Goal: Transaction & Acquisition: Purchase product/service

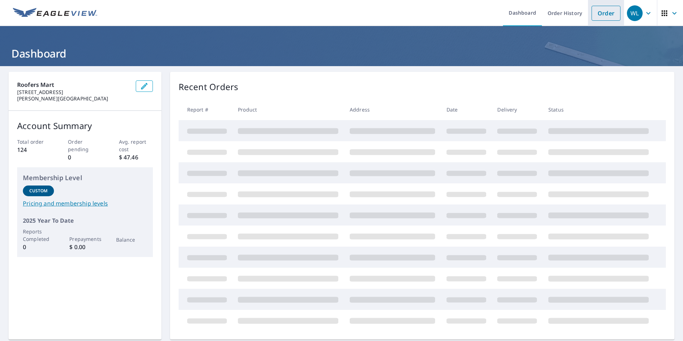
click at [603, 15] on link "Order" at bounding box center [605, 13] width 29 height 15
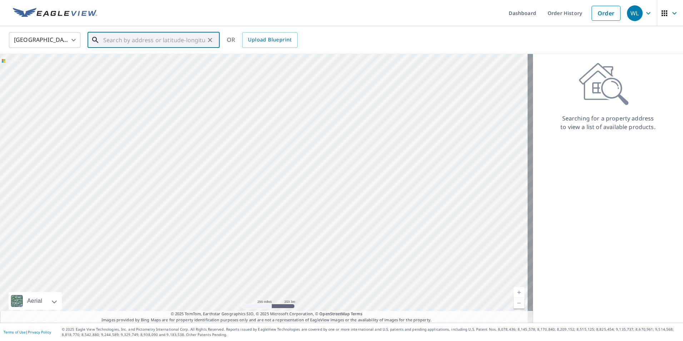
paste input "[STREET_ADDRESS]"
click at [185, 41] on input "[STREET_ADDRESS]" at bounding box center [154, 40] width 102 height 20
drag, startPoint x: 185, startPoint y: 40, endPoint x: 67, endPoint y: 41, distance: 117.5
click at [67, 40] on div "United States US ​ 11872 cc festus ​ Match not found OR Upload Blueprint" at bounding box center [339, 39] width 671 height 17
paste input "Hwy CC Festus mo."
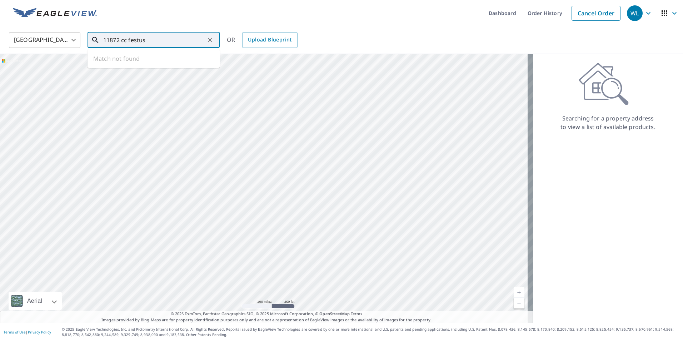
type input "[STREET_ADDRESS]"
click at [207, 39] on icon "Clear" at bounding box center [209, 39] width 7 height 7
click at [197, 45] on input "text" at bounding box center [154, 40] width 102 height 20
click at [113, 41] on input "text" at bounding box center [154, 40] width 102 height 20
click at [660, 9] on icon "button" at bounding box center [664, 13] width 9 height 9
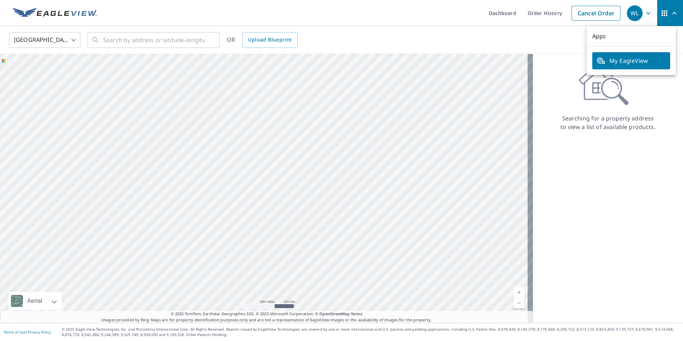
click at [651, 63] on span "My EagleView" at bounding box center [630, 60] width 69 height 9
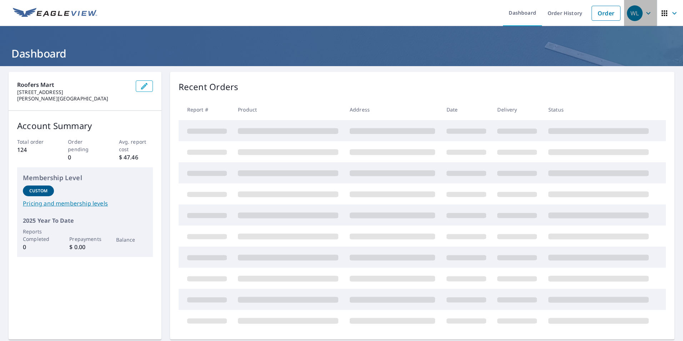
click at [633, 10] on div "WL" at bounding box center [635, 13] width 16 height 16
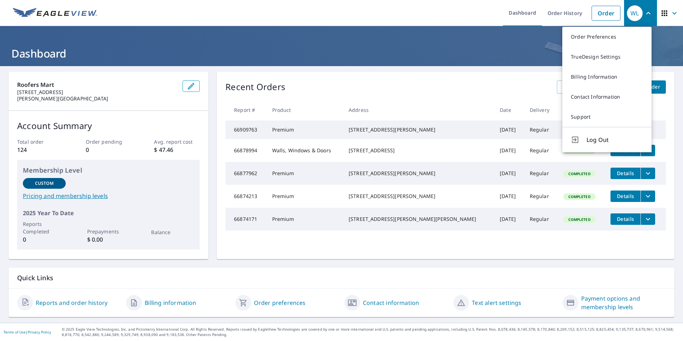
click at [329, 84] on div "Recent Orders View All Orders Start New Order" at bounding box center [445, 86] width 440 height 13
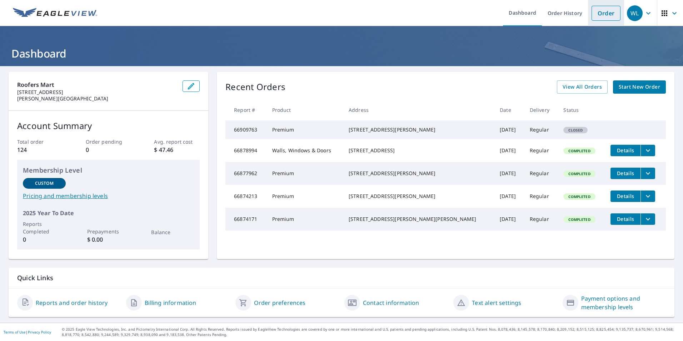
click at [591, 16] on link "Order" at bounding box center [605, 13] width 29 height 15
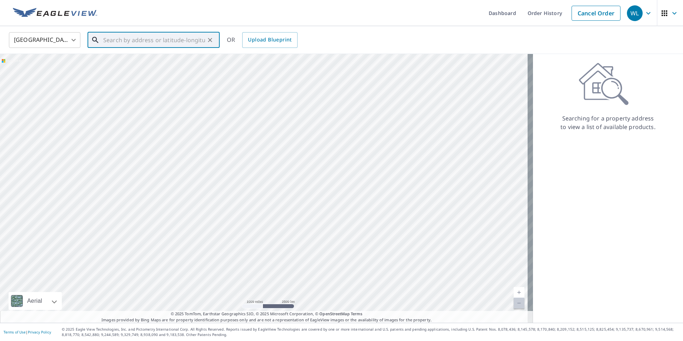
paste input "[STREET_ADDRESS]"
click at [190, 40] on input "11872 Hwy CC Festus" at bounding box center [154, 40] width 102 height 20
click at [169, 61] on ul "Match not found" at bounding box center [153, 58] width 132 height 19
type input "11872 Hwy CC Festus"
click at [366, 34] on div "United States US ​ 11872 Hwy CC Festus ​ OR Upload Blueprint" at bounding box center [339, 39] width 671 height 17
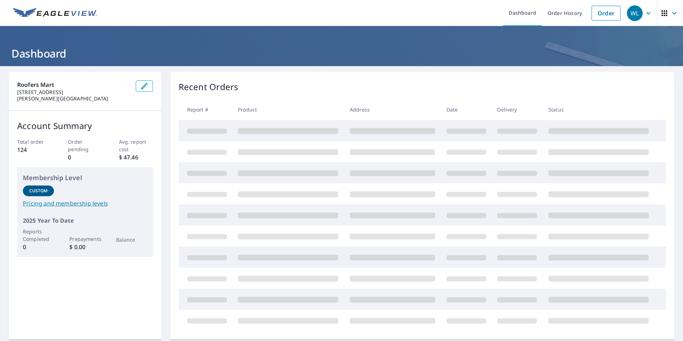
click at [646, 15] on icon "button" at bounding box center [648, 13] width 9 height 9
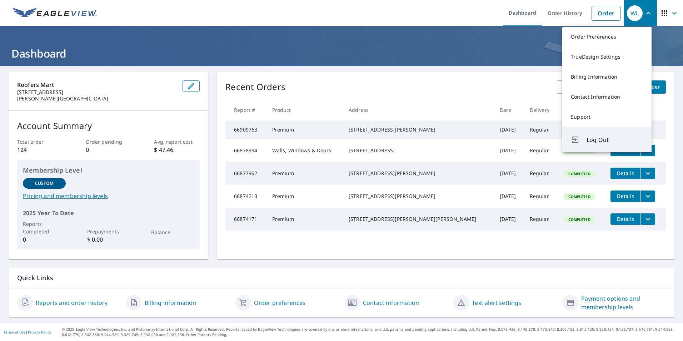
click at [586, 137] on button "Log Out" at bounding box center [606, 139] width 89 height 25
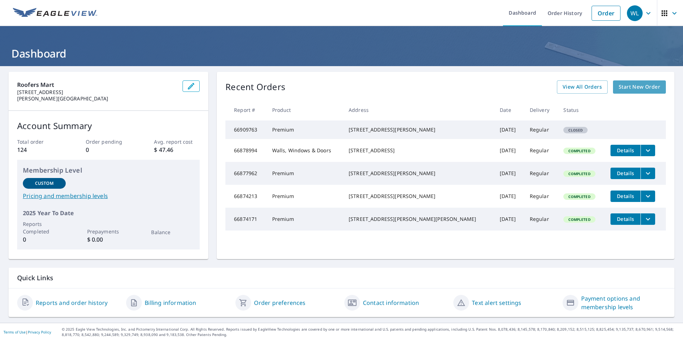
click at [628, 89] on span "Start New Order" at bounding box center [638, 86] width 41 height 9
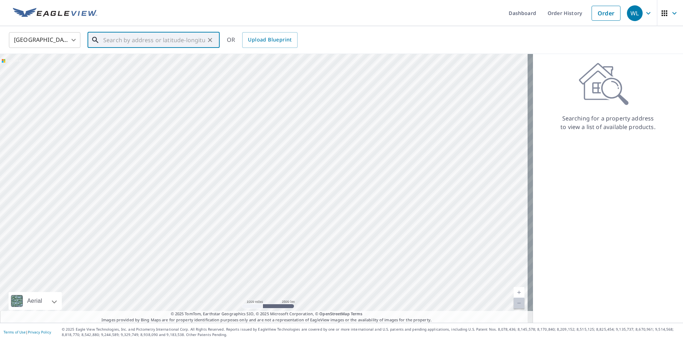
paste input "[STREET_ADDRESS]"
type input "[STREET_ADDRESS]"
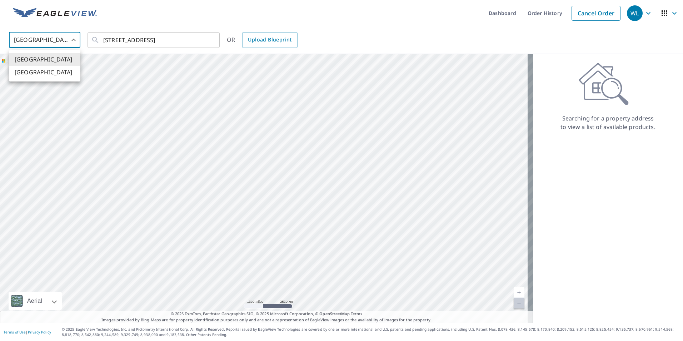
click at [47, 34] on body "WL WL Dashboard Order History Cancel Order WL [GEOGRAPHIC_DATA] [GEOGRAPHIC_DAT…" at bounding box center [341, 170] width 683 height 341
click at [195, 42] on div at bounding box center [341, 170] width 683 height 341
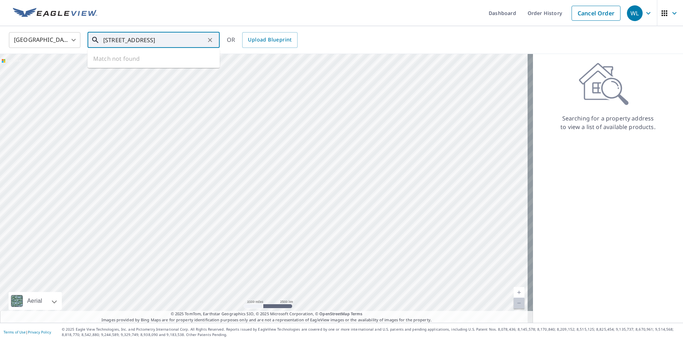
drag, startPoint x: 191, startPoint y: 38, endPoint x: 56, endPoint y: 37, distance: 134.3
click at [58, 37] on div "United States [GEOGRAPHIC_DATA] ​ [STREET_ADDRESS] ​ Match not found OR Upload …" at bounding box center [339, 39] width 671 height 17
paste input "[STREET_ADDRESS]"
click at [129, 66] on p "[GEOGRAPHIC_DATA]" at bounding box center [158, 68] width 112 height 7
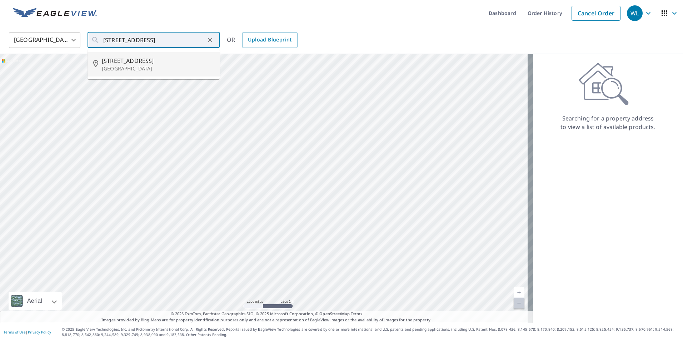
type input "[STREET_ADDRESS]"
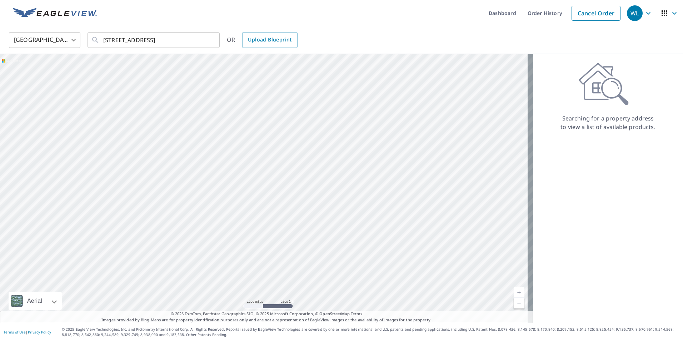
scroll to position [0, 0]
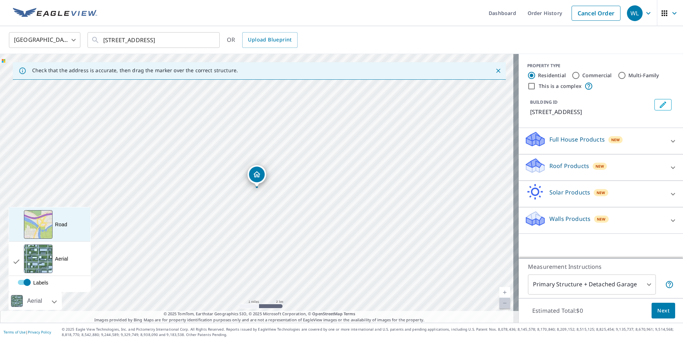
click at [49, 230] on div "View aerial and more..." at bounding box center [38, 224] width 29 height 29
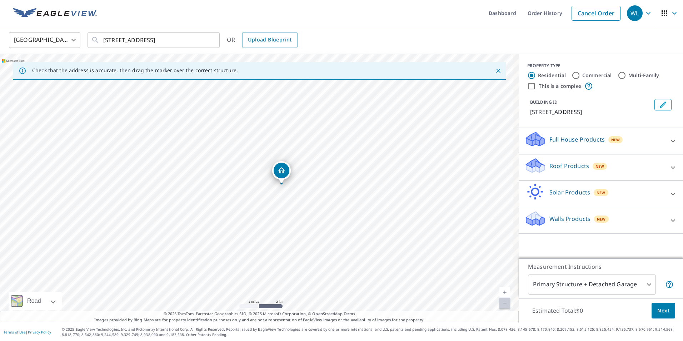
click at [499, 291] on link "Current Level 12, Zoom In" at bounding box center [504, 292] width 11 height 11
click at [499, 291] on link "Current Level 12.51457317282976, Zoom In" at bounding box center [504, 292] width 11 height 11
click at [499, 291] on link "Current Level 12.593765340246748, Zoom In" at bounding box center [504, 292] width 11 height 11
drag, startPoint x: 438, startPoint y: 280, endPoint x: 347, endPoint y: 271, distance: 91.5
click at [347, 271] on div "[STREET_ADDRESS]" at bounding box center [259, 188] width 518 height 269
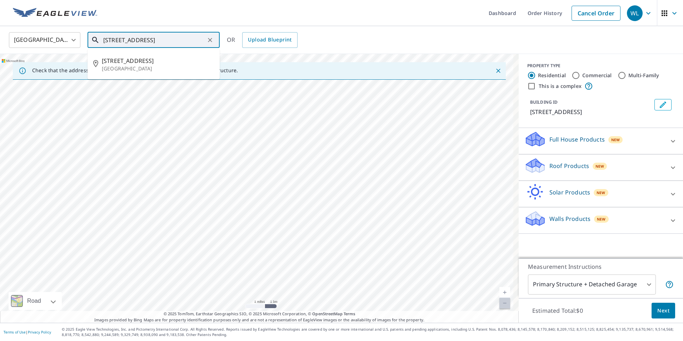
click at [192, 42] on input "[STREET_ADDRESS]" at bounding box center [154, 40] width 102 height 20
click at [170, 59] on span "[STREET_ADDRESS]" at bounding box center [158, 60] width 112 height 9
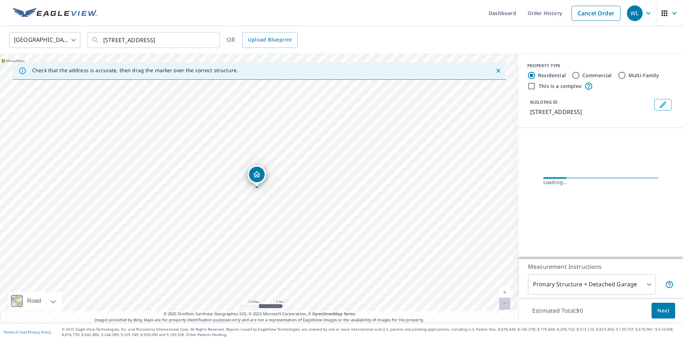
scroll to position [0, 0]
drag, startPoint x: 260, startPoint y: 162, endPoint x: 256, endPoint y: 172, distance: 11.2
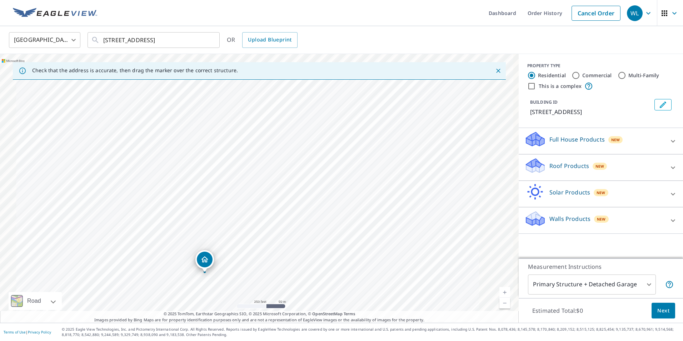
click at [239, 201] on div "[STREET_ADDRESS]" at bounding box center [259, 188] width 518 height 269
